Goal: Task Accomplishment & Management: Manage account settings

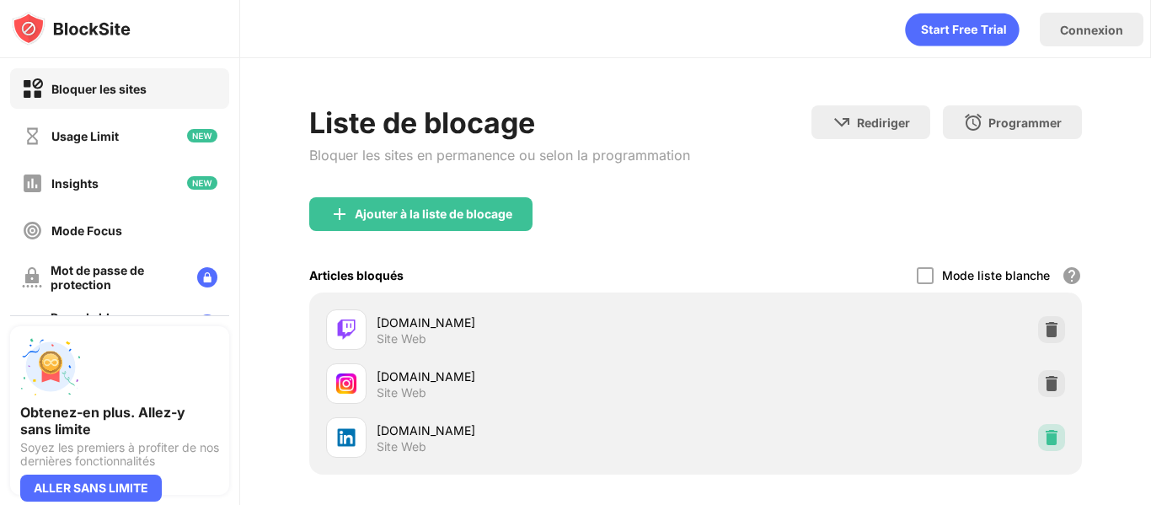
click at [1038, 447] on div at bounding box center [1051, 437] width 27 height 27
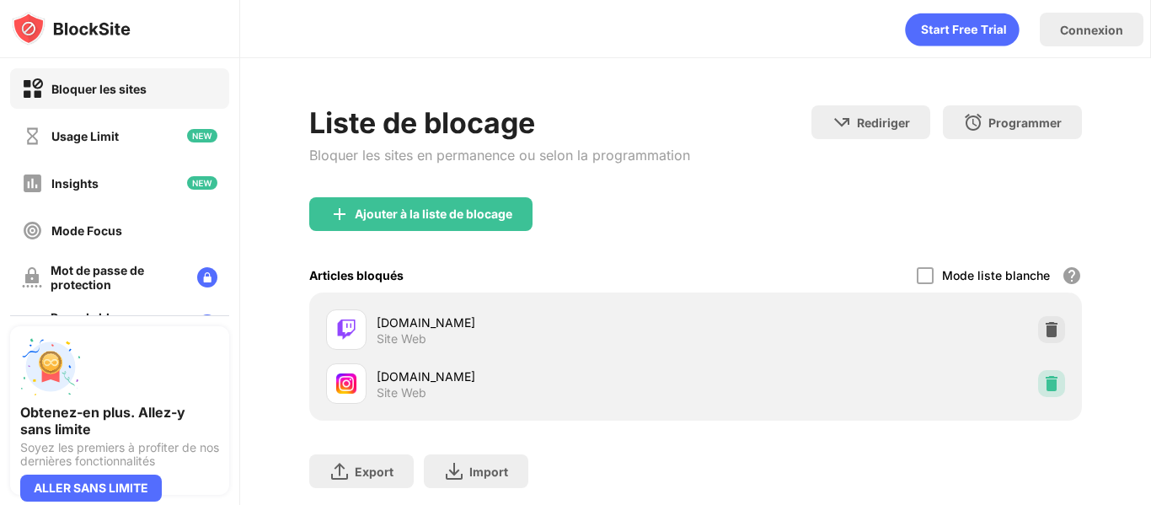
click at [1048, 388] on div at bounding box center [1051, 383] width 27 height 27
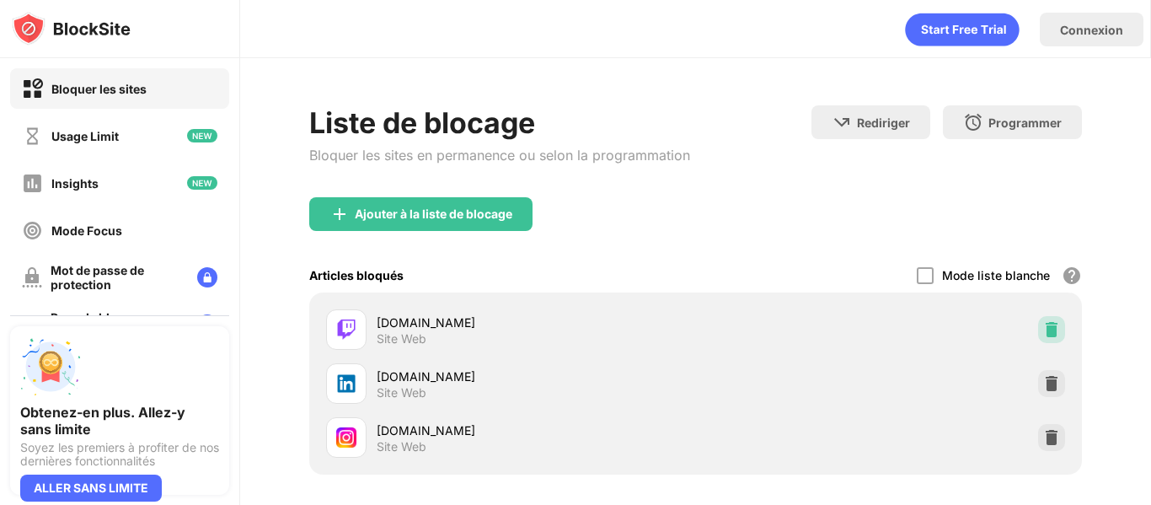
click at [1043, 322] on img at bounding box center [1051, 329] width 17 height 17
